Goal: Find specific fact: Find specific fact

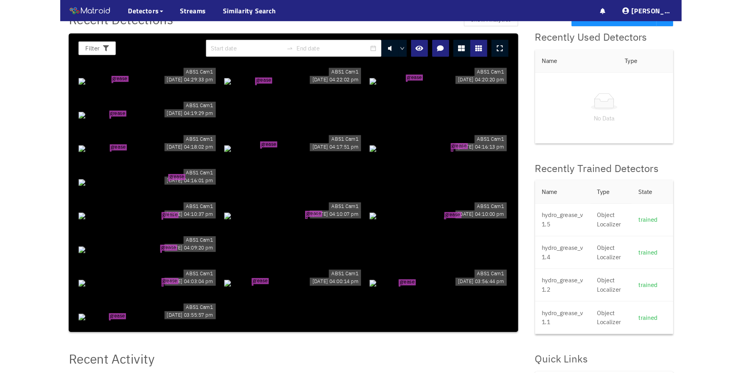
scroll to position [20, 0]
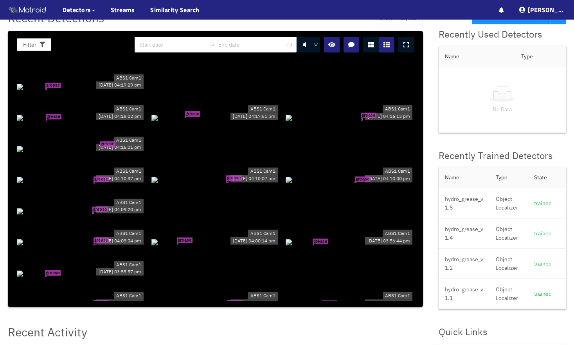
click at [233, 122] on div "grease tear" at bounding box center [215, 117] width 128 height 9
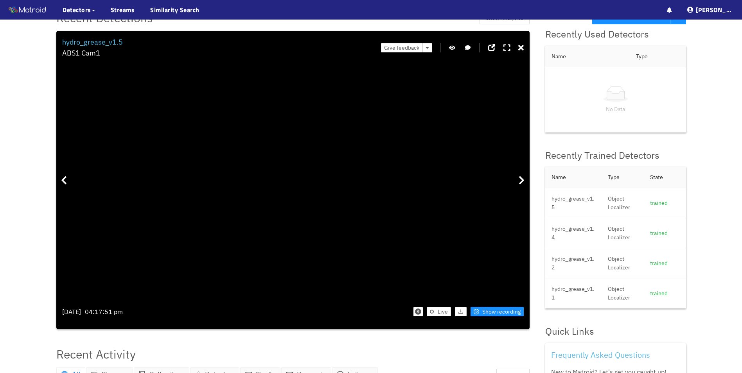
drag, startPoint x: 214, startPoint y: 177, endPoint x: 292, endPoint y: 221, distance: 90.1
drag, startPoint x: 348, startPoint y: 236, endPoint x: 330, endPoint y: 155, distance: 83.4
drag, startPoint x: 292, startPoint y: 223, endPoint x: 289, endPoint y: 203, distance: 19.8
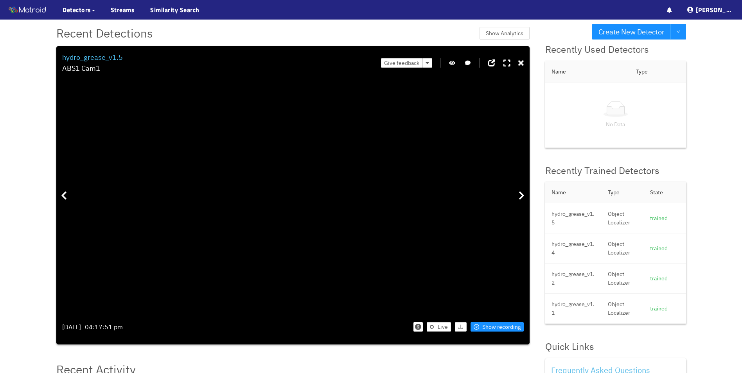
scroll to position [0, 0]
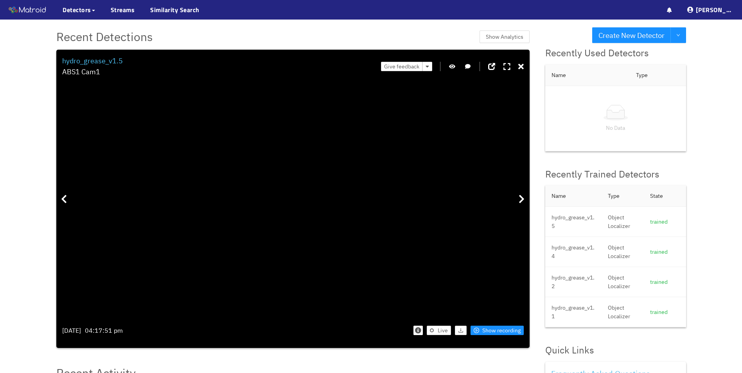
drag, startPoint x: 283, startPoint y: 220, endPoint x: 107, endPoint y: 226, distance: 175.4
drag, startPoint x: 430, startPoint y: 232, endPoint x: 154, endPoint y: 203, distance: 277.8
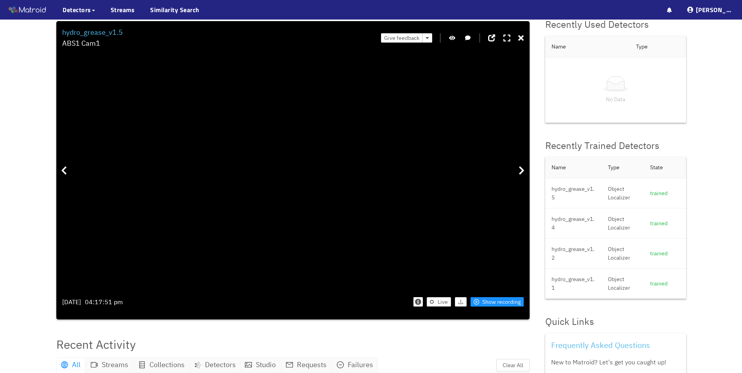
scroll to position [39, 0]
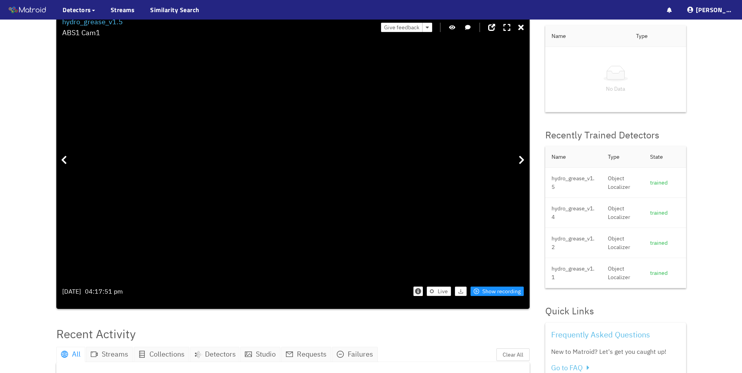
drag, startPoint x: 185, startPoint y: 167, endPoint x: 315, endPoint y: 328, distance: 206.8
drag, startPoint x: 268, startPoint y: 167, endPoint x: 323, endPoint y: 271, distance: 117.1
drag, startPoint x: 292, startPoint y: 195, endPoint x: 314, endPoint y: 115, distance: 83.2
drag, startPoint x: 334, startPoint y: 184, endPoint x: 326, endPoint y: 160, distance: 25.0
drag, startPoint x: 185, startPoint y: 102, endPoint x: 193, endPoint y: 200, distance: 98.6
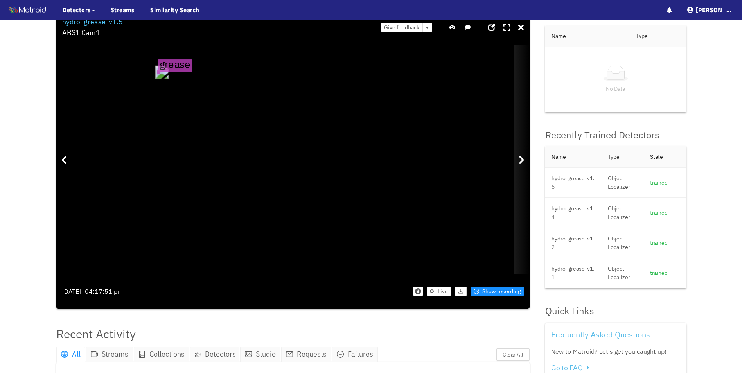
click at [519, 160] on icon at bounding box center [522, 159] width 6 height 9
click at [522, 156] on icon at bounding box center [522, 159] width 6 height 9
click at [522, 162] on icon at bounding box center [522, 159] width 6 height 9
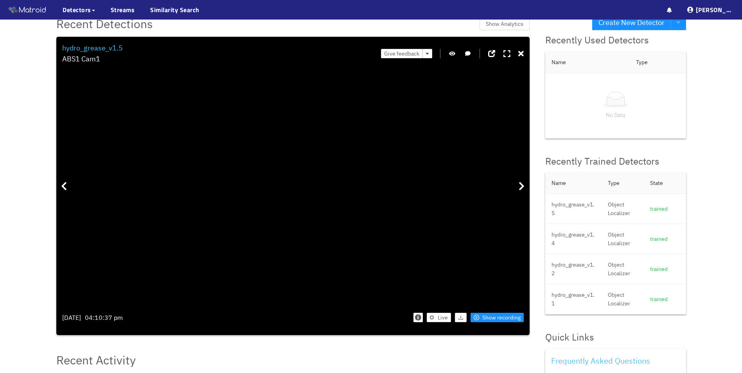
scroll to position [0, 0]
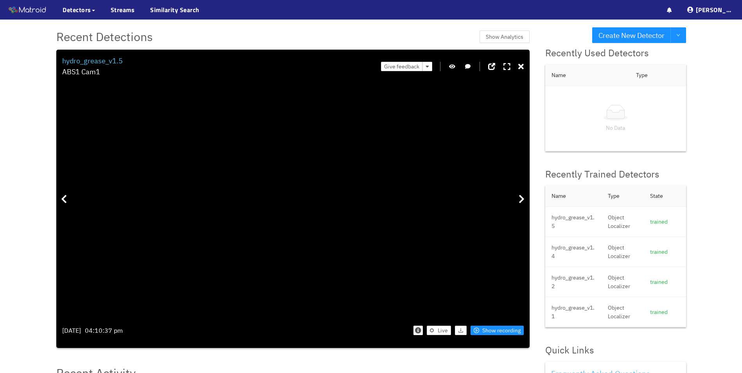
drag, startPoint x: 331, startPoint y: 250, endPoint x: 356, endPoint y: 178, distance: 76.2
drag, startPoint x: 276, startPoint y: 157, endPoint x: 359, endPoint y: 247, distance: 122.1
drag, startPoint x: 357, startPoint y: 233, endPoint x: 354, endPoint y: 199, distance: 34.6
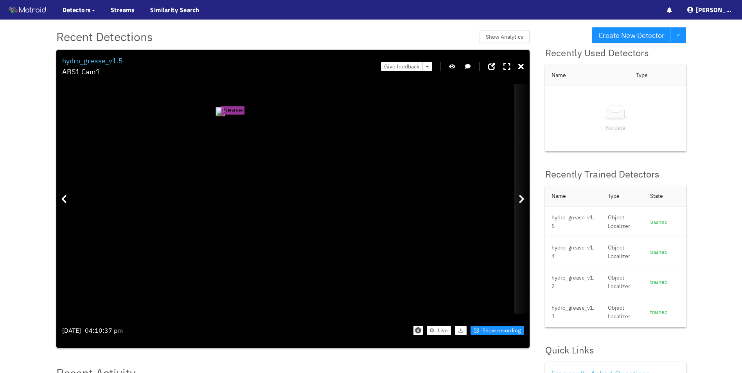
click at [521, 198] on icon at bounding box center [522, 198] width 6 height 9
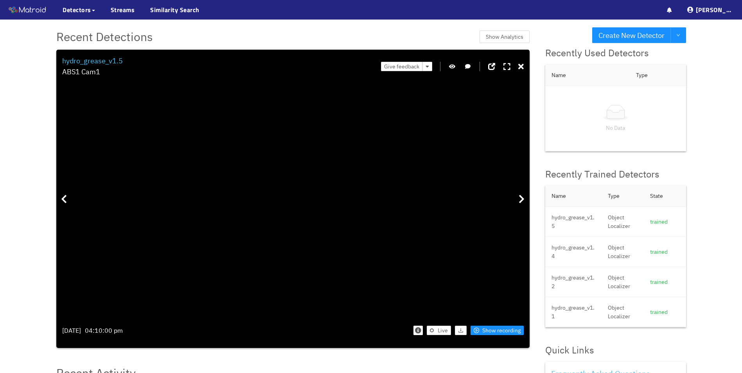
drag, startPoint x: 317, startPoint y: 228, endPoint x: 334, endPoint y: 155, distance: 74.6
drag, startPoint x: 312, startPoint y: 260, endPoint x: 365, endPoint y: 237, distance: 58.5
drag, startPoint x: 455, startPoint y: 153, endPoint x: 448, endPoint y: 275, distance: 122.3
drag, startPoint x: 452, startPoint y: 224, endPoint x: 417, endPoint y: 178, distance: 57.8
drag, startPoint x: 452, startPoint y: 180, endPoint x: 450, endPoint y: 187, distance: 7.3
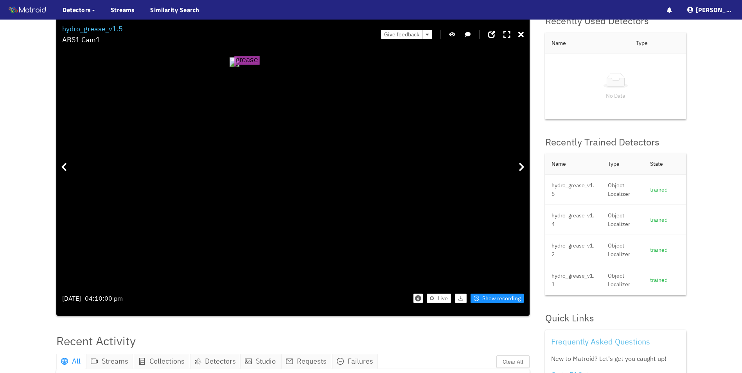
scroll to position [39, 0]
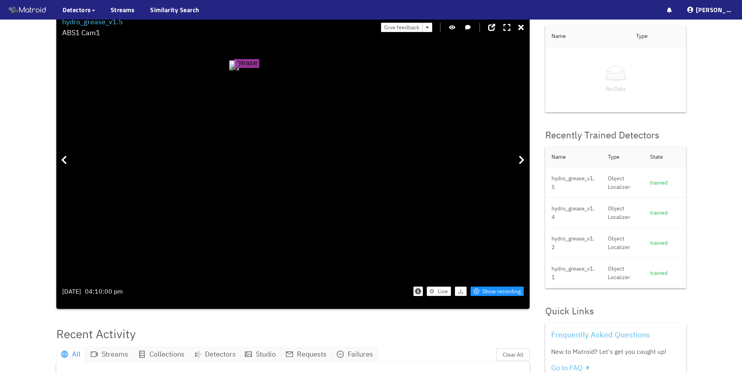
drag, startPoint x: 432, startPoint y: 149, endPoint x: 432, endPoint y: 204, distance: 55.2
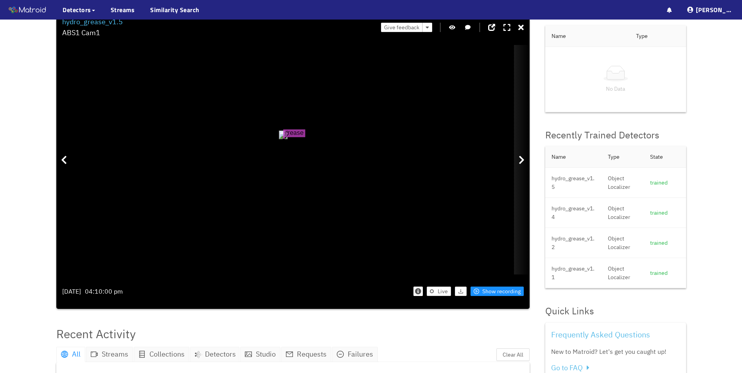
click at [519, 160] on icon at bounding box center [522, 159] width 6 height 9
click at [518, 158] on div at bounding box center [522, 160] width 16 height 230
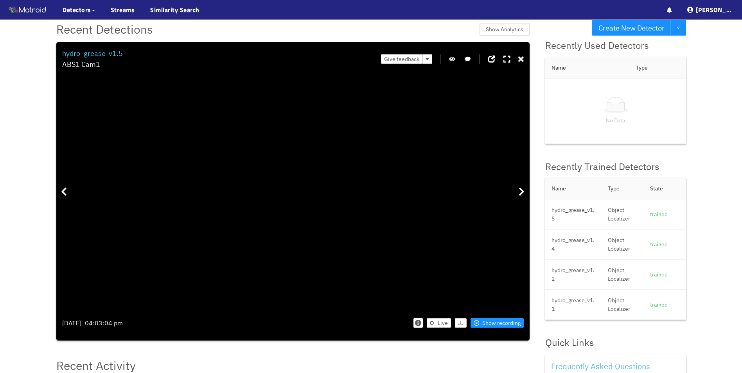
scroll to position [0, 0]
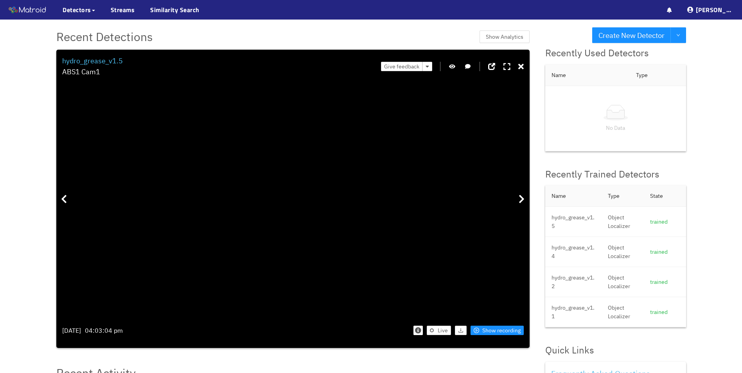
drag, startPoint x: 341, startPoint y: 202, endPoint x: 383, endPoint y: 148, distance: 69.2
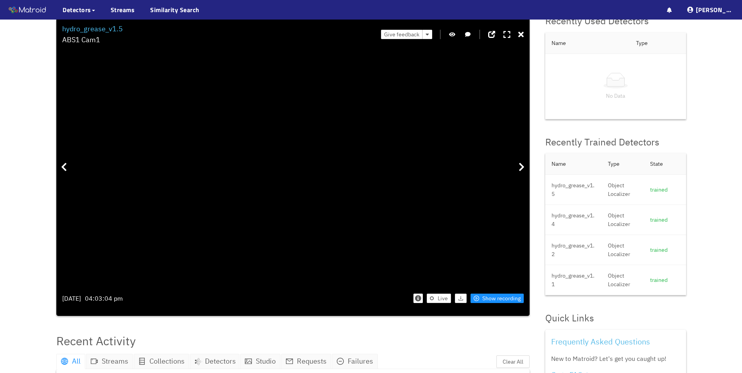
drag, startPoint x: 264, startPoint y: 122, endPoint x: 298, endPoint y: 252, distance: 134.0
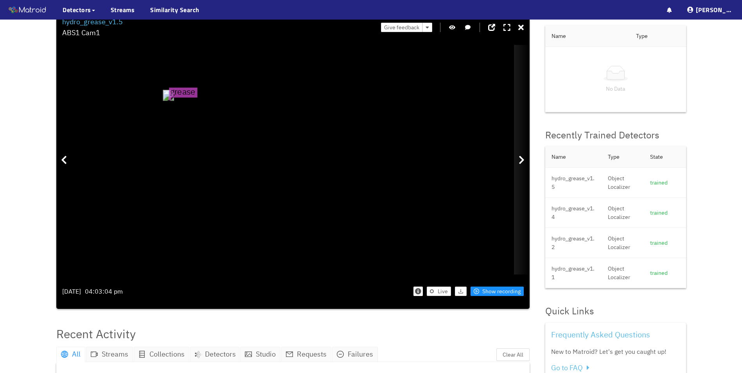
click at [521, 157] on icon at bounding box center [522, 159] width 6 height 9
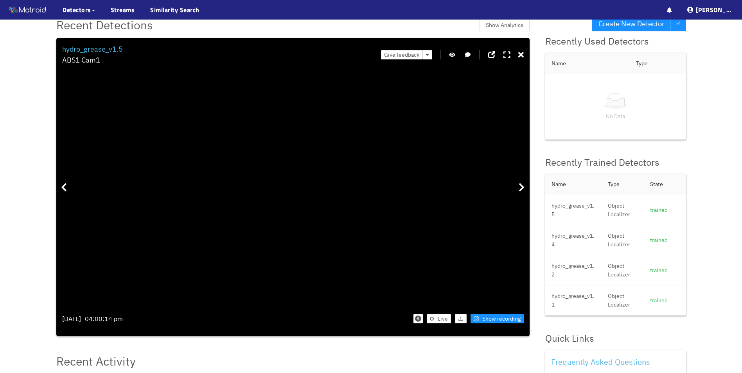
scroll to position [0, 0]
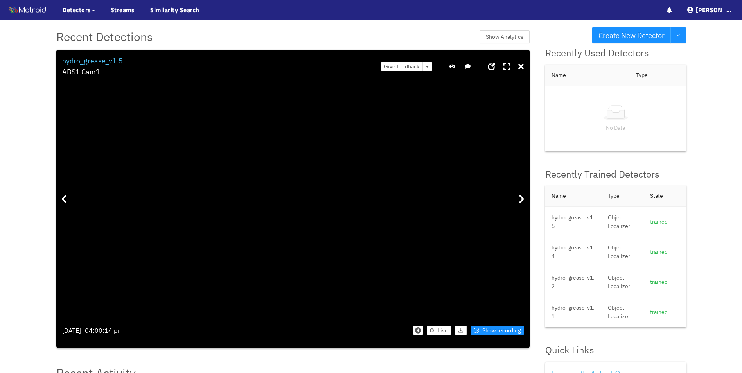
drag, startPoint x: 186, startPoint y: 211, endPoint x: 306, endPoint y: 164, distance: 129.4
click at [522, 196] on icon at bounding box center [522, 198] width 6 height 9
drag, startPoint x: 241, startPoint y: 246, endPoint x: 283, endPoint y: 188, distance: 70.9
drag, startPoint x: 425, startPoint y: 167, endPoint x: 347, endPoint y: 234, distance: 102.4
click at [520, 202] on icon at bounding box center [522, 198] width 6 height 9
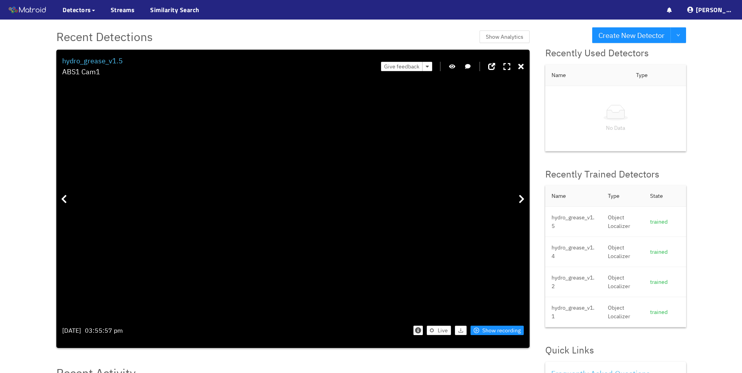
drag, startPoint x: 193, startPoint y: 236, endPoint x: 356, endPoint y: 180, distance: 172.6
drag, startPoint x: 314, startPoint y: 207, endPoint x: 391, endPoint y: 134, distance: 106.8
click at [517, 200] on div at bounding box center [522, 199] width 16 height 230
drag, startPoint x: 291, startPoint y: 221, endPoint x: 280, endPoint y: 152, distance: 70.1
click at [519, 197] on div at bounding box center [522, 199] width 16 height 230
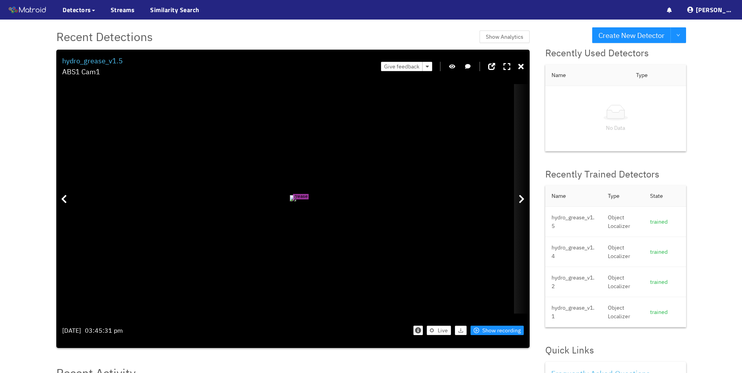
click at [524, 205] on div at bounding box center [522, 199] width 16 height 230
click at [523, 203] on icon at bounding box center [522, 198] width 6 height 9
click at [520, 200] on icon at bounding box center [522, 198] width 6 height 9
click at [520, 196] on icon at bounding box center [522, 198] width 6 height 9
click at [525, 197] on div at bounding box center [522, 199] width 16 height 230
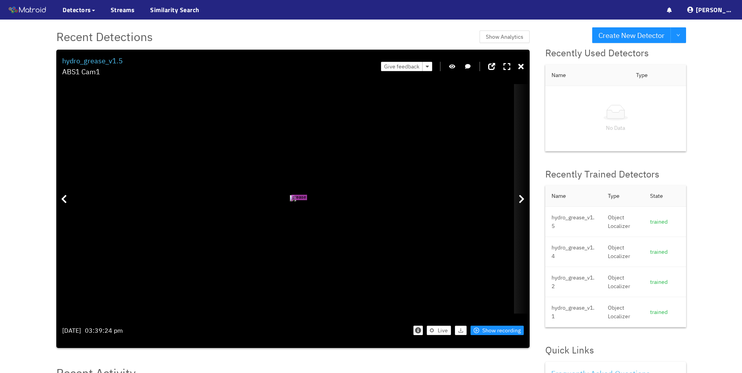
click at [522, 198] on icon at bounding box center [522, 198] width 6 height 9
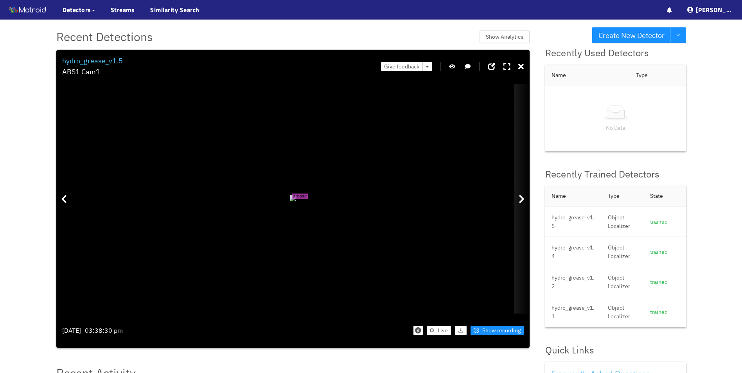
click at [522, 198] on icon at bounding box center [522, 198] width 6 height 9
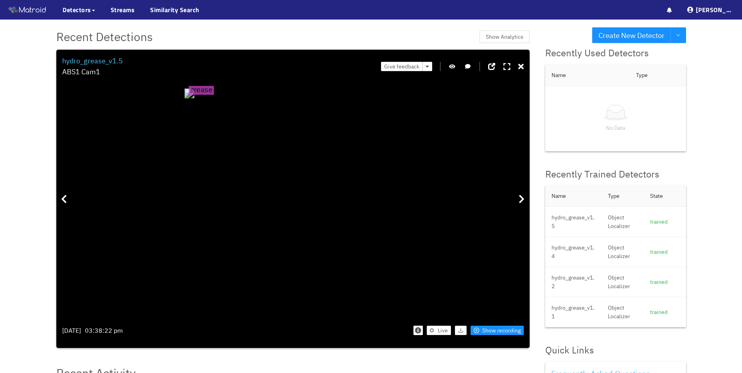
drag, startPoint x: 233, startPoint y: 209, endPoint x: 315, endPoint y: 181, distance: 86.3
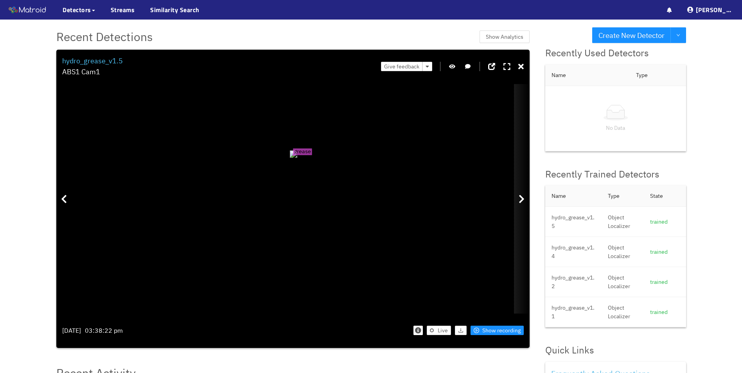
click at [522, 202] on icon at bounding box center [522, 198] width 6 height 9
